Goal: Information Seeking & Learning: Learn about a topic

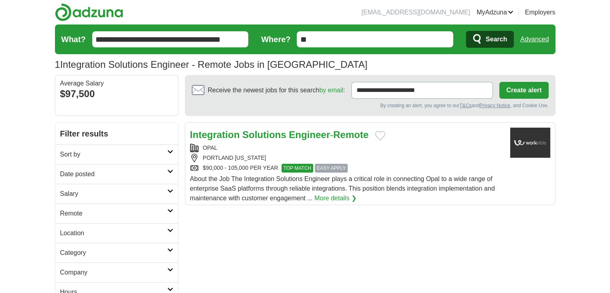
click at [322, 194] on link "More details ❯" at bounding box center [335, 198] width 42 height 10
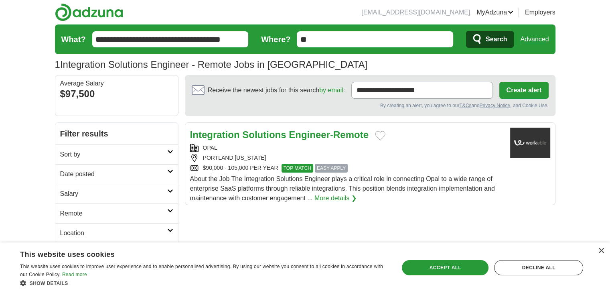
click at [606, 251] on div "× This website uses cookies This website uses cookies to improve user experienc…" at bounding box center [305, 267] width 610 height 51
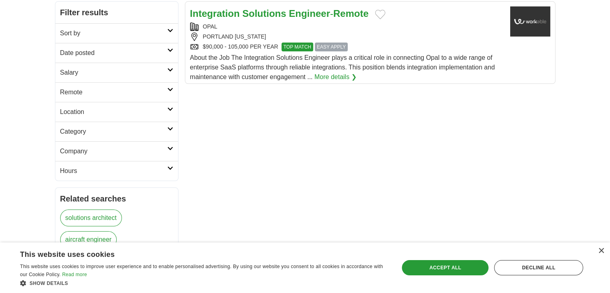
scroll to position [51, 0]
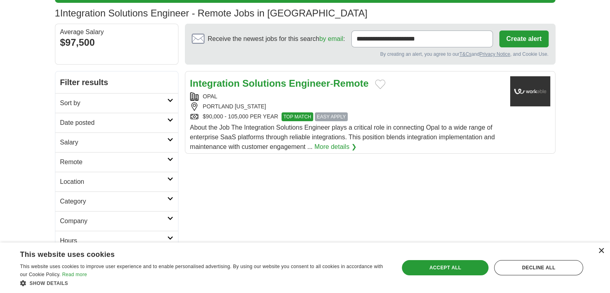
click at [602, 251] on div "×" at bounding box center [601, 251] width 6 height 6
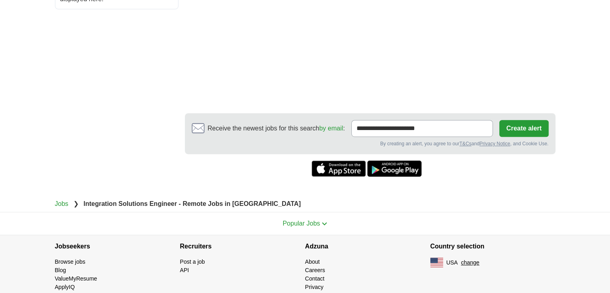
scroll to position [519, 0]
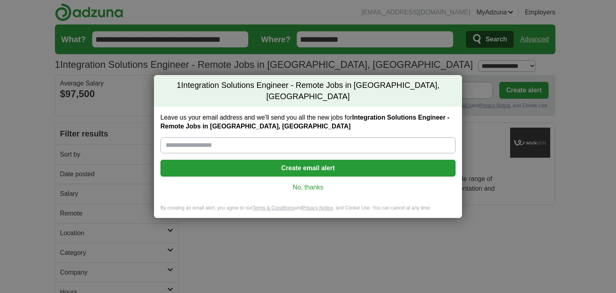
click at [316, 183] on link "No, thanks" at bounding box center [308, 187] width 282 height 9
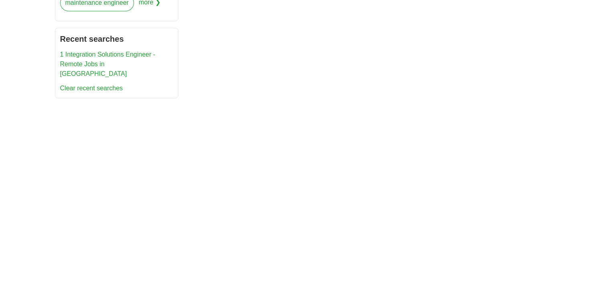
scroll to position [534, 0]
